Goal: Information Seeking & Learning: Learn about a topic

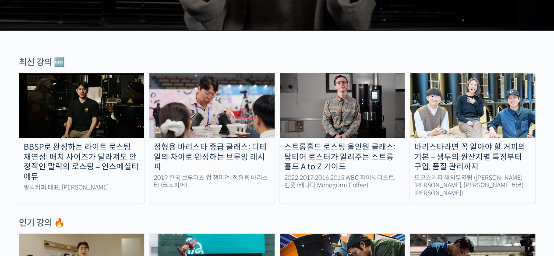
scroll to position [350, 0]
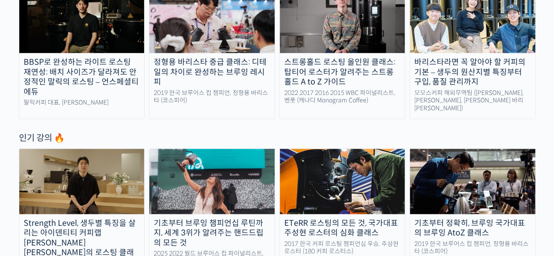
click at [130, 193] on img at bounding box center [81, 181] width 125 height 65
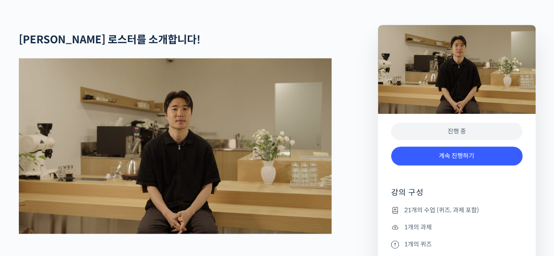
scroll to position [350, 0]
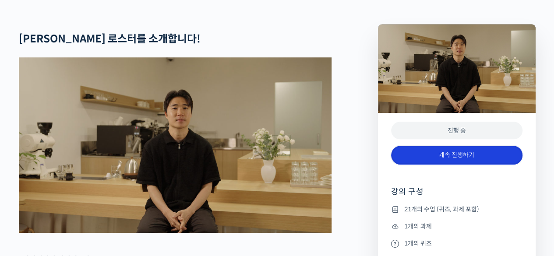
click at [415, 165] on link "계속 진행하기" at bounding box center [456, 155] width 131 height 19
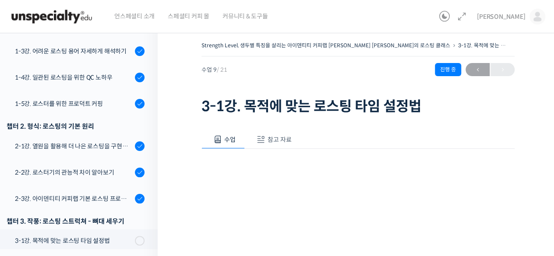
scroll to position [74, 0]
click at [88, 56] on div "1-3강. 어려운 로스팅 용어 자세하게 해석하기" at bounding box center [73, 51] width 117 height 10
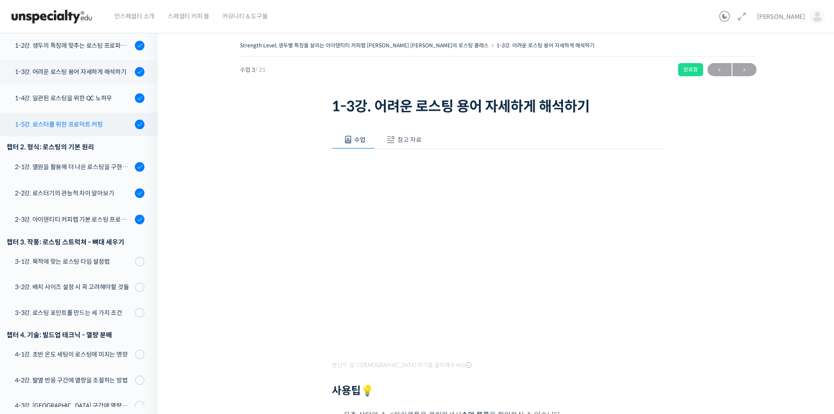
scroll to position [180, 0]
click at [49, 90] on link "1-4강. 일관된 로스팅을 위한 QC 노하우" at bounding box center [77, 99] width 162 height 24
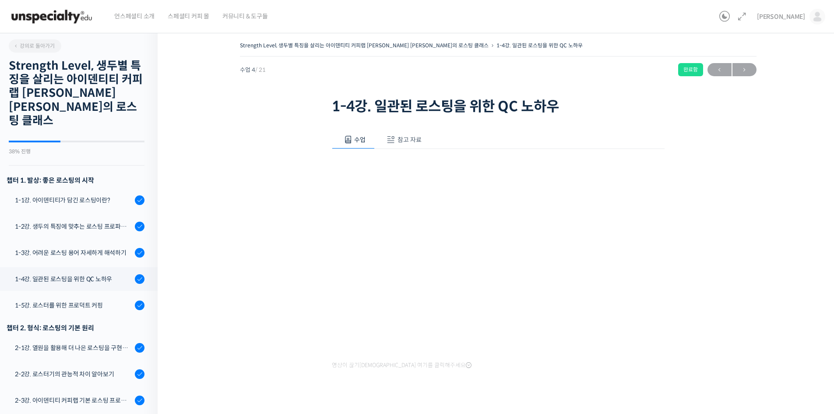
scroll to position [220, 0]
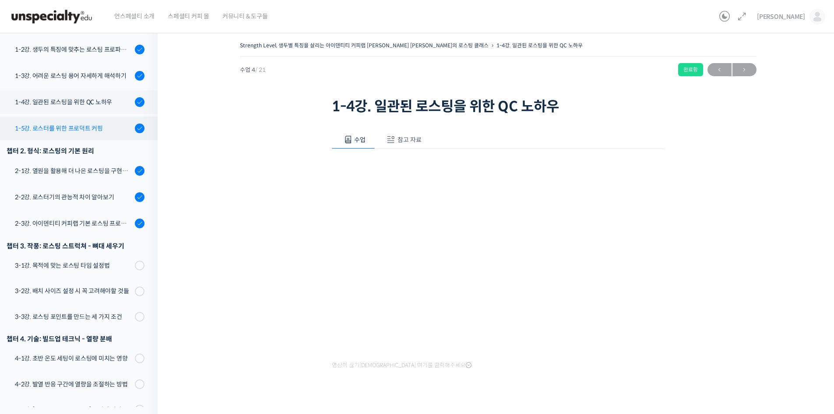
click at [68, 123] on div "1-5강. 로스터를 위한 프로덕트 커핑" at bounding box center [73, 128] width 117 height 10
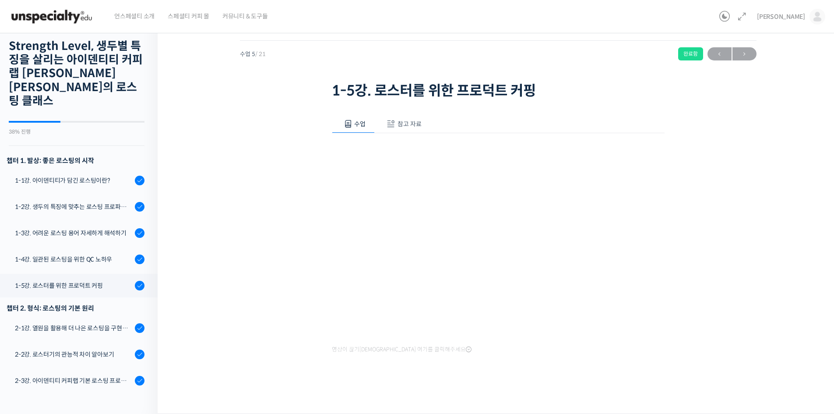
scroll to position [4, 0]
click at [106, 323] on div "2-1강. 열원을 활용해 더 나은 로스팅을 구현하는 방법" at bounding box center [73, 328] width 117 height 10
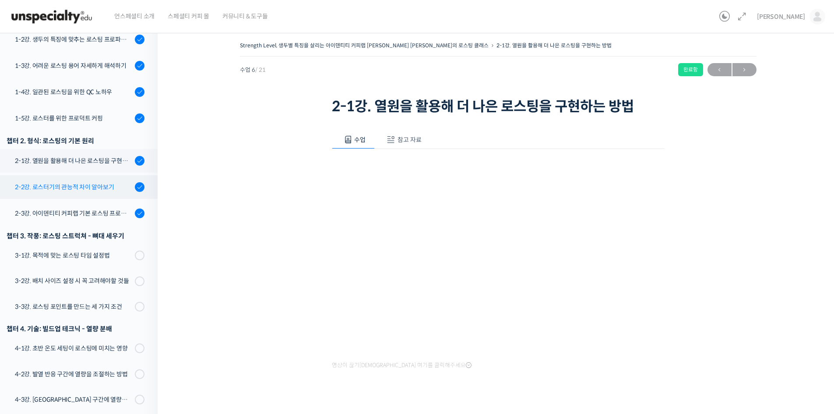
scroll to position [186, 0]
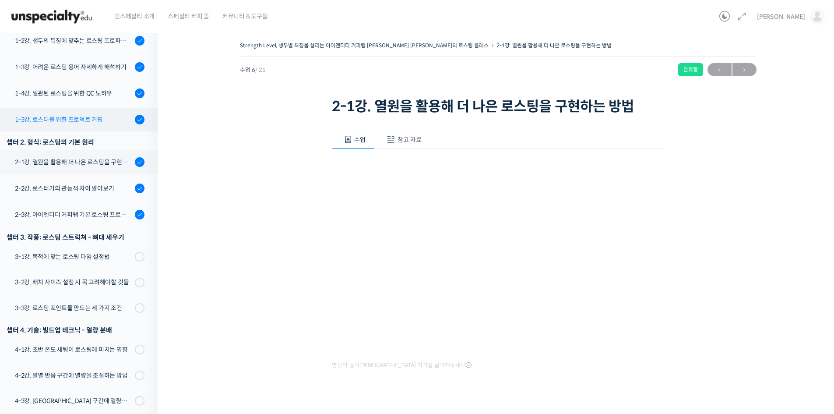
click at [70, 115] on div "1-5강. 로스터를 위한 프로덕트 커핑" at bounding box center [73, 120] width 117 height 10
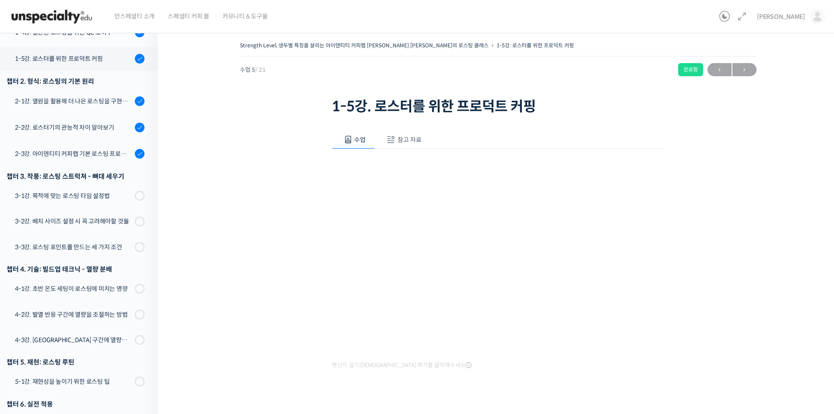
scroll to position [246, 0]
click at [73, 96] on link "2-1강. 열원을 활용해 더 나은 로스팅을 구현하는 방법" at bounding box center [77, 101] width 162 height 24
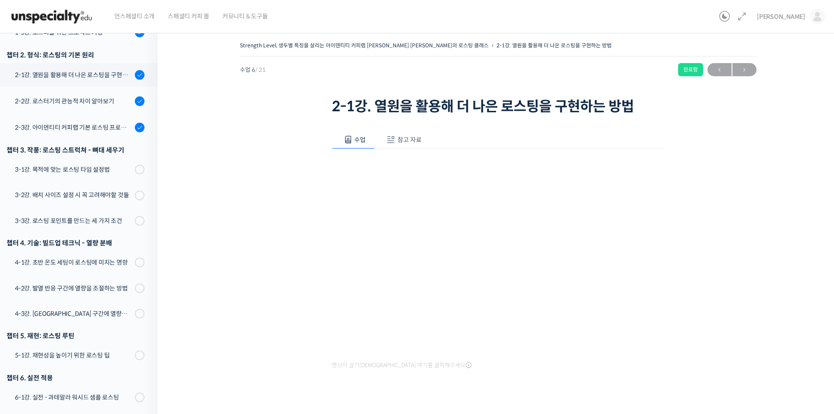
scroll to position [273, 0]
click at [63, 89] on link "2-2강. 로스터기의 관능적 차이 알아보기" at bounding box center [77, 101] width 162 height 24
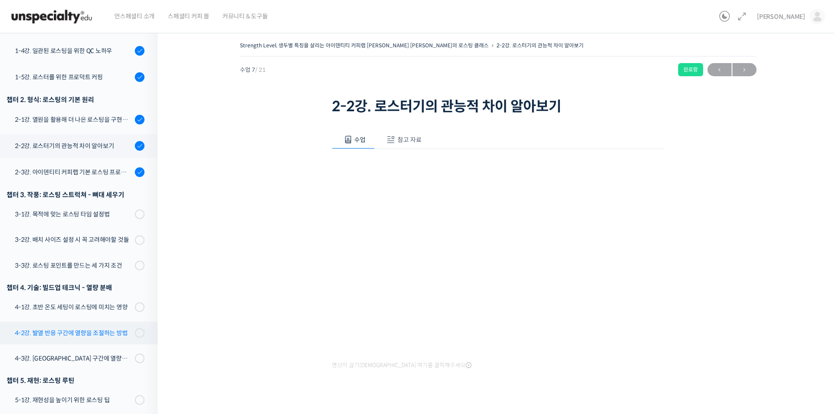
scroll to position [228, 0]
click at [70, 108] on link "2-1강. 열원을 활용해 더 나은 로스팅을 구현하는 방법" at bounding box center [77, 120] width 162 height 24
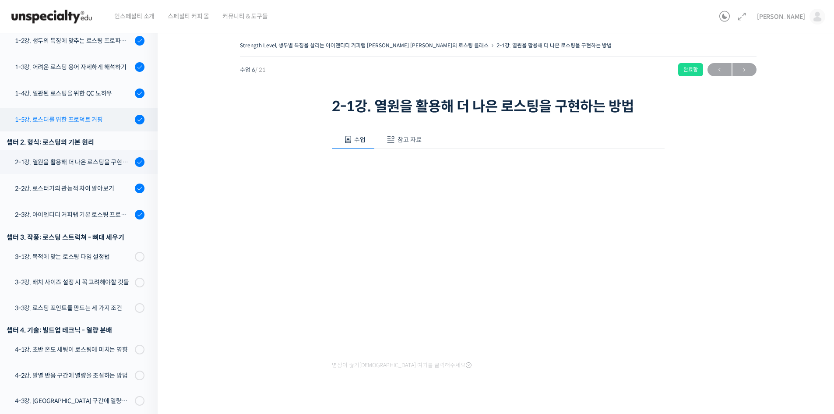
scroll to position [185, 0]
click at [86, 115] on div "1-5강. 로스터를 위한 프로덕트 커핑" at bounding box center [73, 120] width 117 height 10
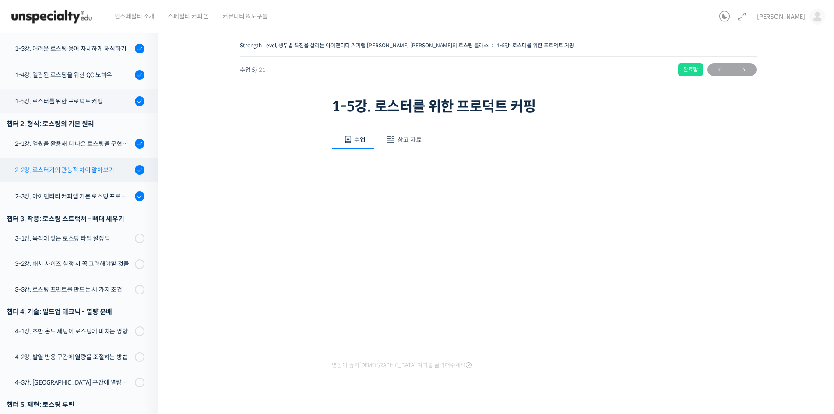
scroll to position [203, 0]
click at [44, 166] on div "2-2강. 로스터기의 관능적 차이 알아보기" at bounding box center [73, 171] width 117 height 10
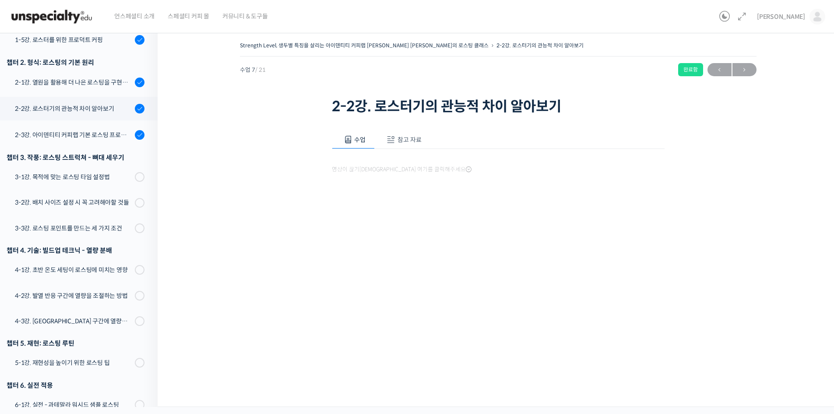
scroll to position [315, 0]
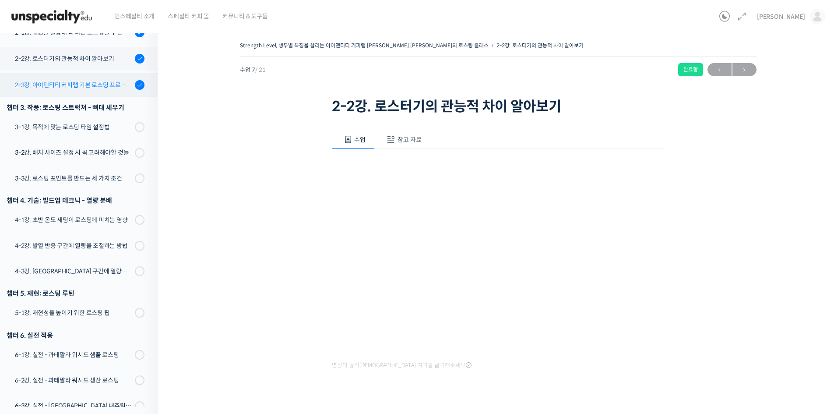
click at [96, 80] on div "2-3강. 아이덴티티 커피랩 기본 로스팅 프로파일 세팅" at bounding box center [73, 85] width 117 height 10
